Goal: Information Seeking & Learning: Learn about a topic

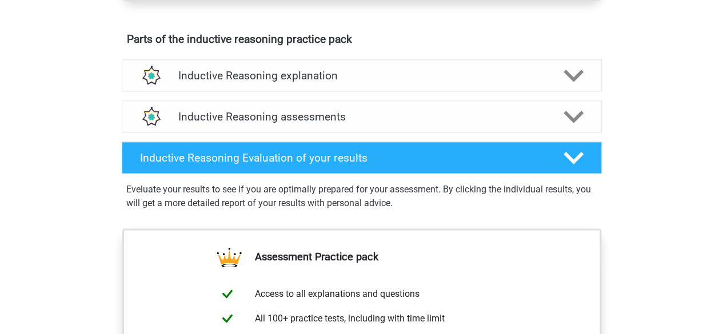
scroll to position [617, 0]
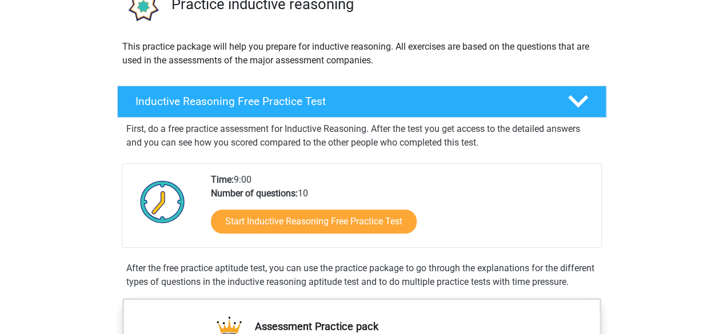
scroll to position [103, 0]
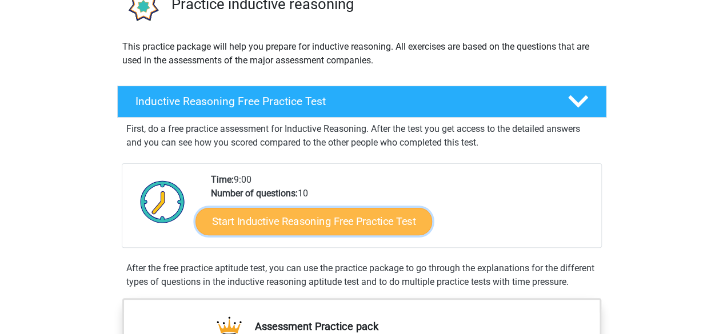
click at [251, 229] on link "Start Inductive Reasoning Free Practice Test" at bounding box center [313, 220] width 237 height 27
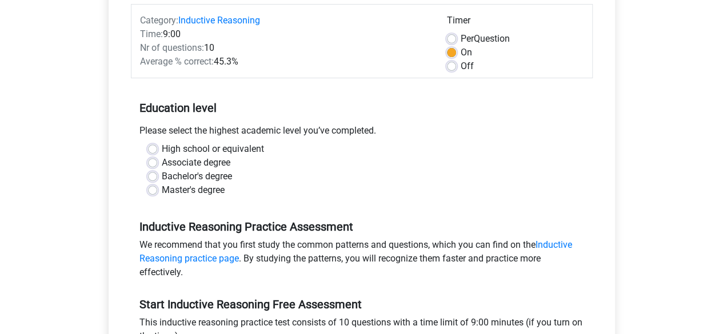
scroll to position [149, 0]
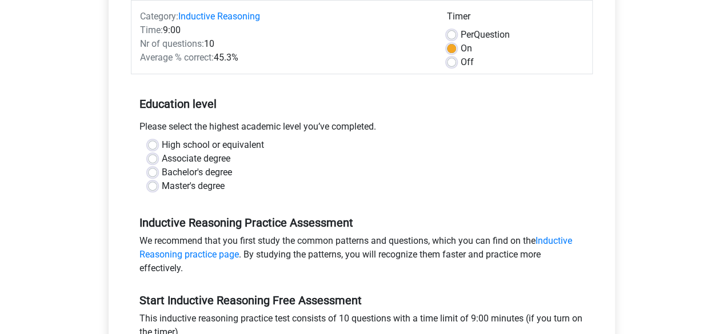
click at [162, 147] on label "High school or equivalent" at bounding box center [213, 145] width 102 height 14
click at [153, 147] on input "High school or equivalent" at bounding box center [152, 143] width 9 height 11
radio input "true"
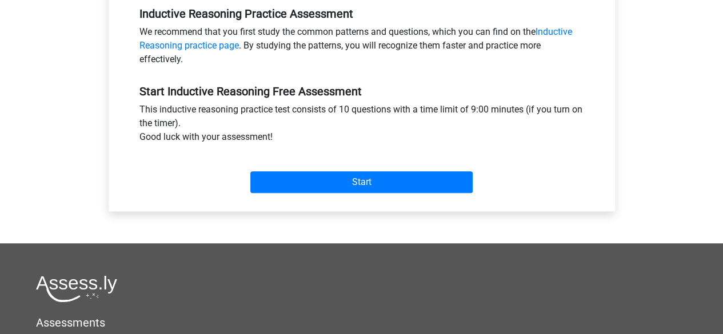
scroll to position [469, 0]
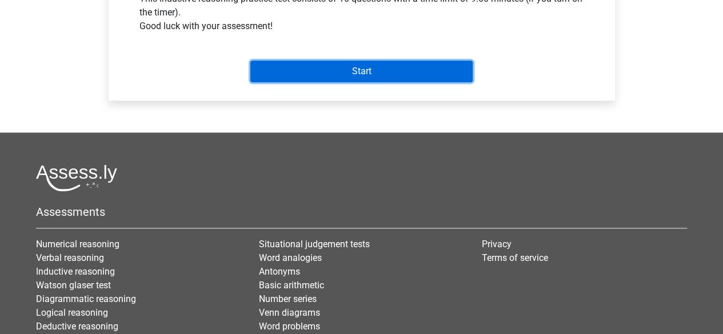
click at [275, 72] on input "Start" at bounding box center [361, 72] width 222 height 22
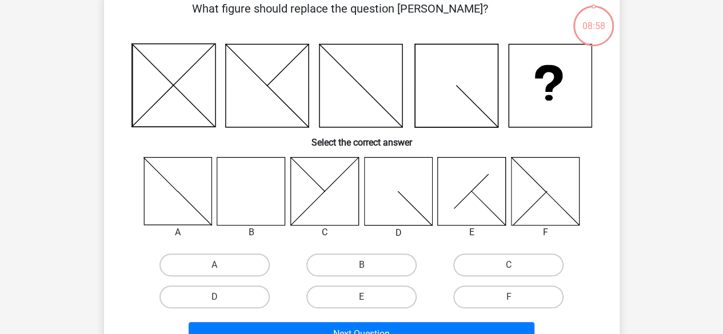
scroll to position [62, 0]
click at [247, 190] on icon at bounding box center [251, 191] width 68 height 68
click at [385, 263] on label "B" at bounding box center [361, 265] width 110 height 23
click at [369, 265] on input "B" at bounding box center [364, 268] width 7 height 7
radio input "true"
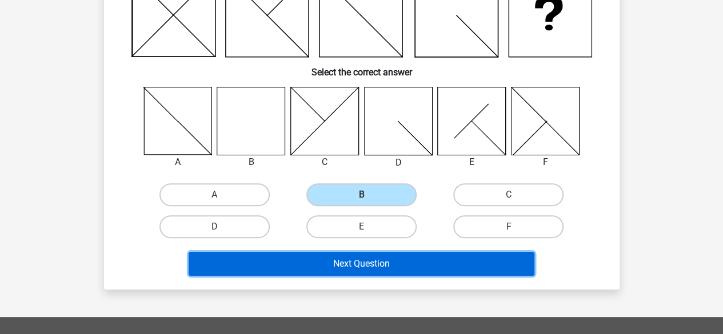
click at [401, 267] on button "Next Question" at bounding box center [362, 264] width 346 height 24
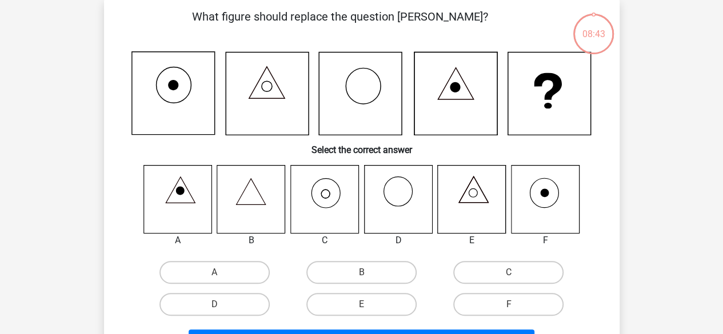
scroll to position [53, 0]
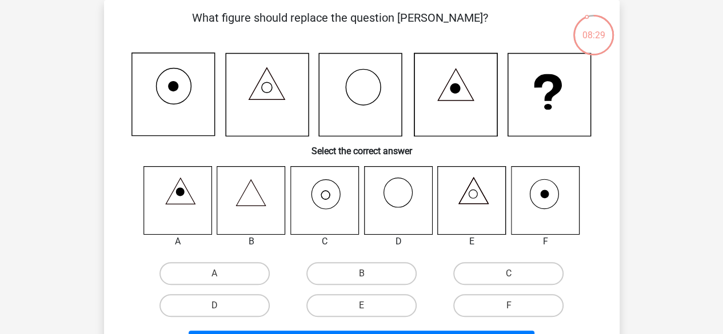
click at [544, 194] on icon at bounding box center [545, 194] width 9 height 9
click at [506, 302] on label "F" at bounding box center [508, 305] width 110 height 23
click at [509, 306] on input "F" at bounding box center [512, 309] width 7 height 7
radio input "true"
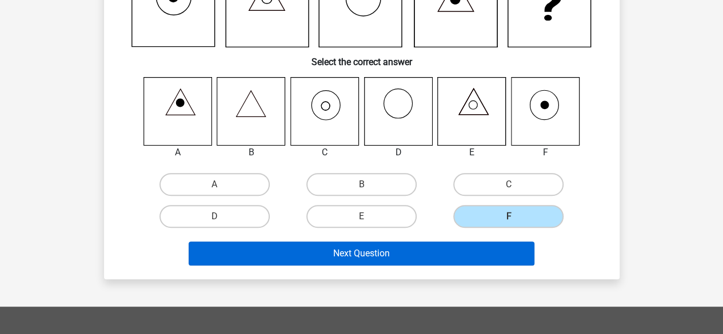
click at [469, 259] on button "Next Question" at bounding box center [362, 254] width 346 height 24
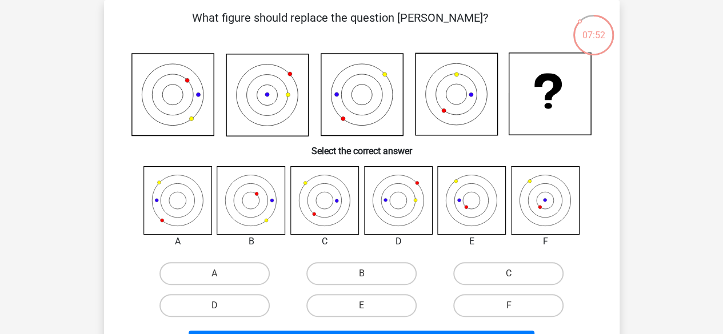
click at [402, 190] on icon at bounding box center [398, 200] width 68 height 68
click at [248, 313] on label "D" at bounding box center [214, 305] width 110 height 23
click at [222, 313] on input "D" at bounding box center [217, 309] width 7 height 7
radio input "true"
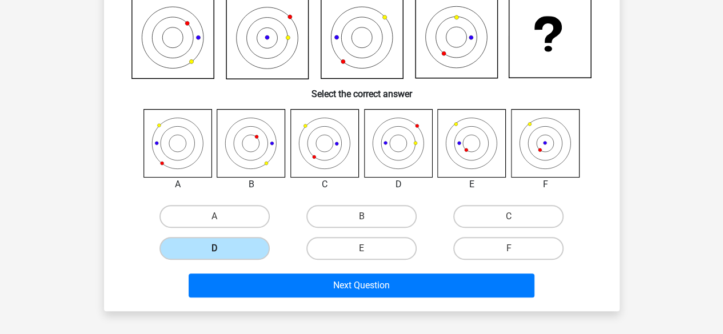
scroll to position [140, 0]
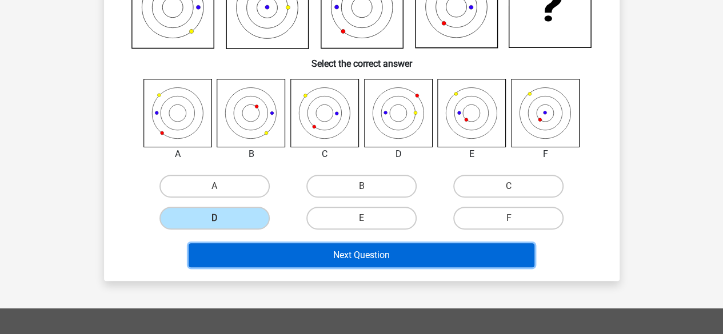
click at [419, 258] on button "Next Question" at bounding box center [362, 255] width 346 height 24
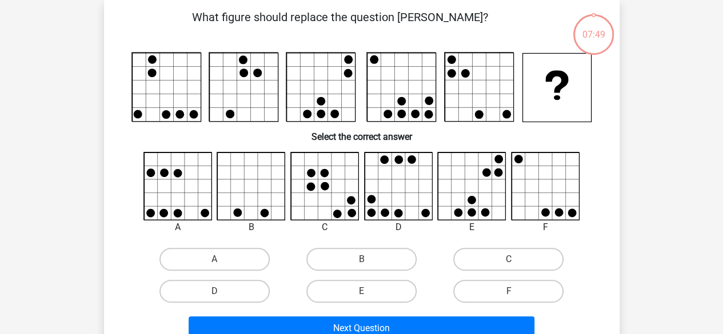
scroll to position [53, 0]
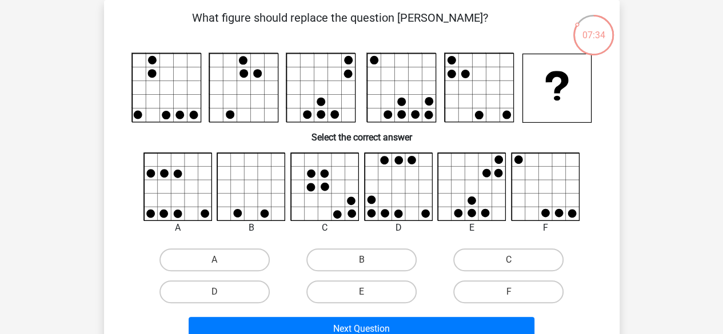
click at [364, 296] on input "E" at bounding box center [364, 295] width 7 height 7
radio input "true"
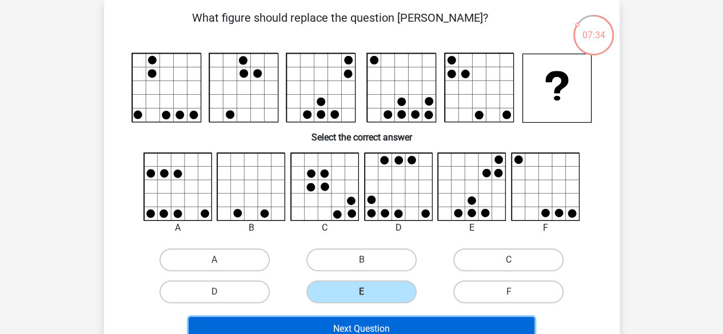
click at [392, 330] on button "Next Question" at bounding box center [362, 329] width 346 height 24
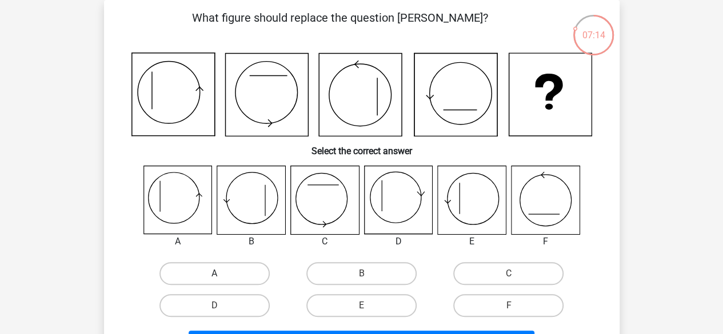
click at [214, 275] on label "A" at bounding box center [214, 273] width 110 height 23
click at [214, 275] on input "A" at bounding box center [217, 277] width 7 height 7
radio input "true"
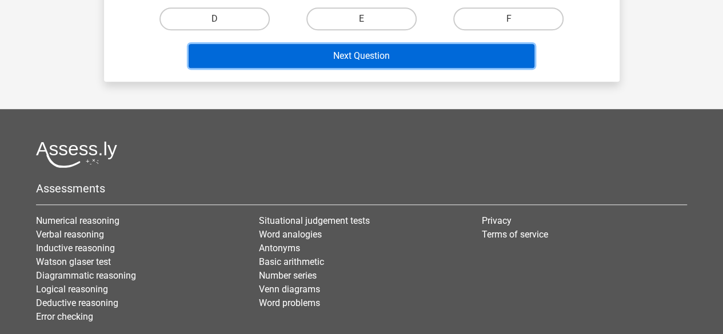
click at [319, 51] on button "Next Question" at bounding box center [362, 56] width 346 height 24
